Goal: Use online tool/utility: Utilize a website feature to perform a specific function

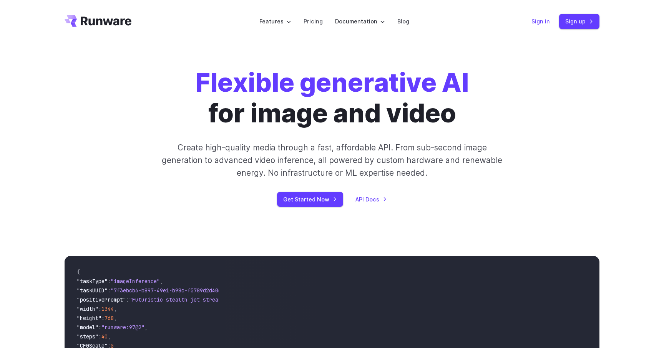
click at [540, 22] on link "Sign in" at bounding box center [540, 21] width 18 height 9
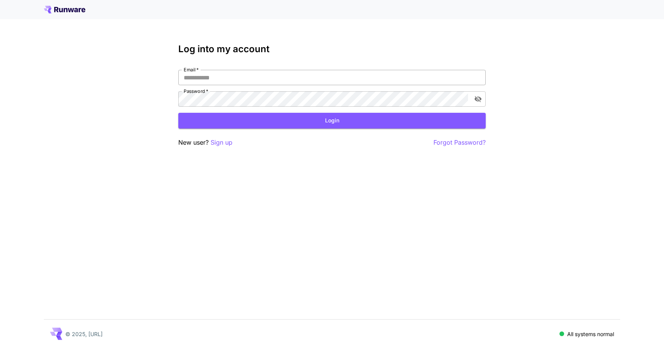
click at [291, 76] on input "Email   *" at bounding box center [331, 77] width 307 height 15
type input "**********"
click at [290, 125] on button "Login" at bounding box center [331, 121] width 307 height 16
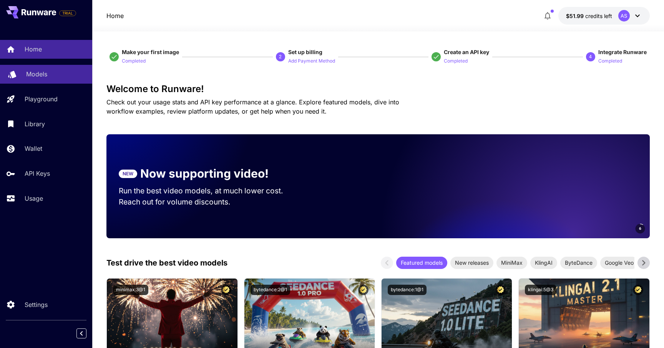
click at [34, 76] on p "Models" at bounding box center [36, 74] width 21 height 9
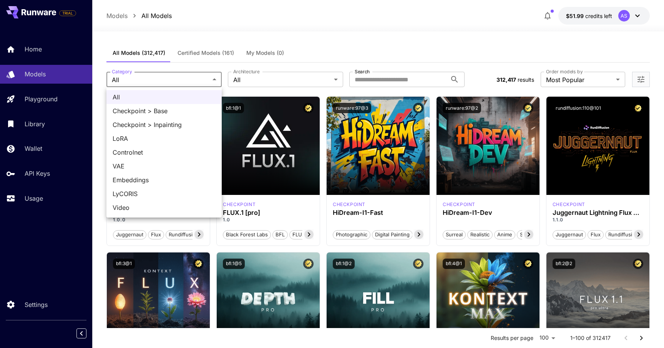
click at [149, 79] on div at bounding box center [332, 174] width 664 height 348
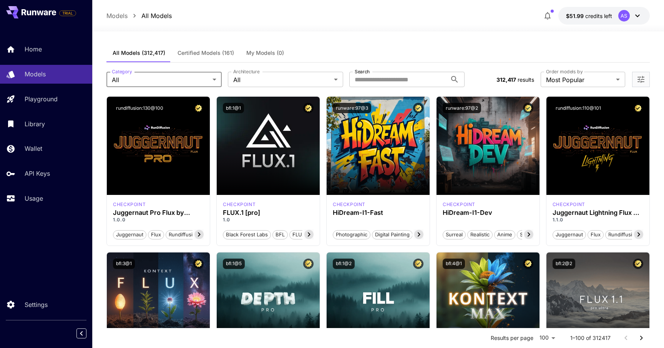
click at [375, 88] on div "**********" at bounding box center [377, 80] width 543 height 34
click at [375, 85] on input "Search" at bounding box center [398, 79] width 98 height 15
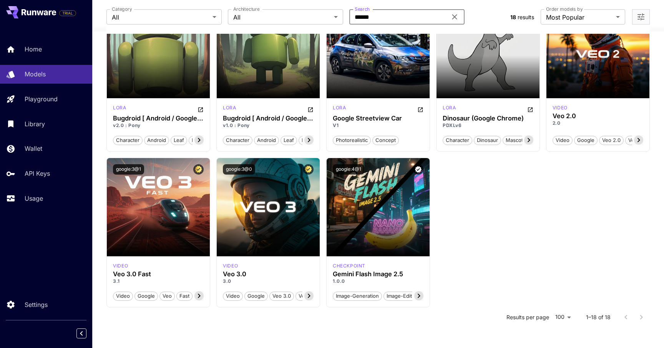
scroll to position [423, 0]
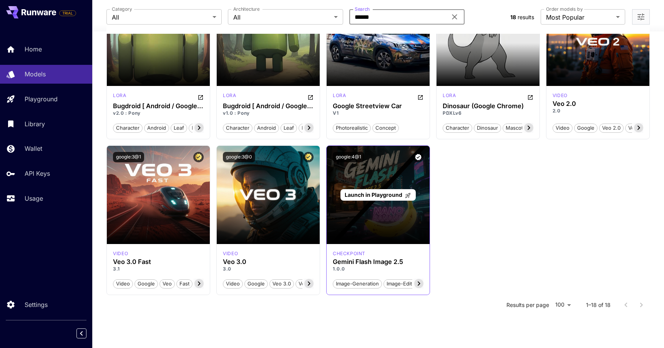
type input "******"
click at [378, 195] on span "Launch in Playground" at bounding box center [374, 195] width 58 height 7
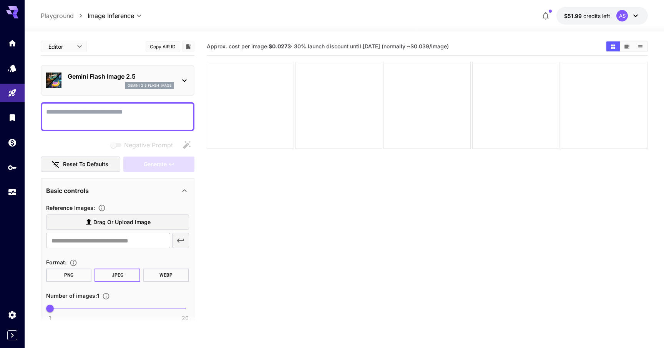
click at [282, 47] on b "$0.0273" at bounding box center [280, 46] width 22 height 7
click at [300, 46] on span "Approx. cost per image: $0.0273 · 30% launch discount until [DATE] (normally ~$…" at bounding box center [328, 46] width 242 height 7
click at [446, 43] on span "Approx. cost per image: $0.0273 · 30% launch discount until [DATE] (normally ~$…" at bounding box center [328, 46] width 242 height 7
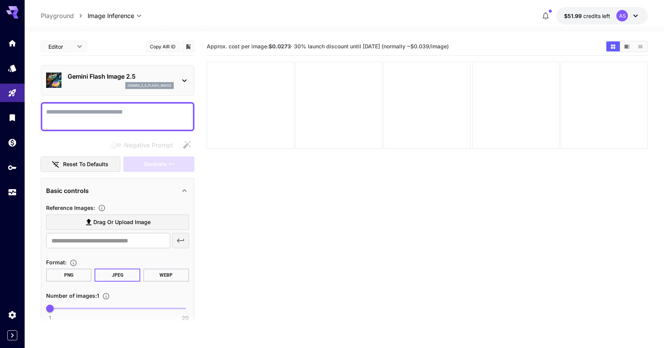
click at [446, 43] on span "Approx. cost per image: $0.0273 · 30% launch discount until [DATE] (normally ~$…" at bounding box center [328, 46] width 242 height 7
drag, startPoint x: 439, startPoint y: 46, endPoint x: 471, endPoint y: 45, distance: 32.7
click at [449, 45] on span "Approx. cost per image: $0.0273 · 30% launch discount until [DATE] (normally ~$…" at bounding box center [328, 46] width 242 height 7
drag, startPoint x: 444, startPoint y: 47, endPoint x: 454, endPoint y: 46, distance: 10.1
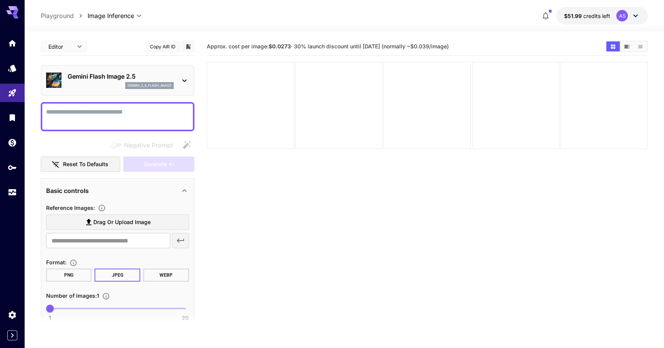
click at [449, 45] on span "Approx. cost per image: $0.0273 · 30% launch discount until [DATE] (normally ~$…" at bounding box center [328, 46] width 242 height 7
click at [449, 46] on span "Approx. cost per image: $0.0273 · 30% launch discount until [DATE] (normally ~$…" at bounding box center [328, 46] width 242 height 7
drag, startPoint x: 435, startPoint y: 47, endPoint x: 453, endPoint y: 47, distance: 18.1
click at [449, 47] on span "Approx. cost per image: $0.0273 · 30% launch discount until [DATE] (normally ~$…" at bounding box center [328, 46] width 242 height 7
copy span "$0.039"
